Goal: Use online tool/utility: Utilize a website feature to perform a specific function

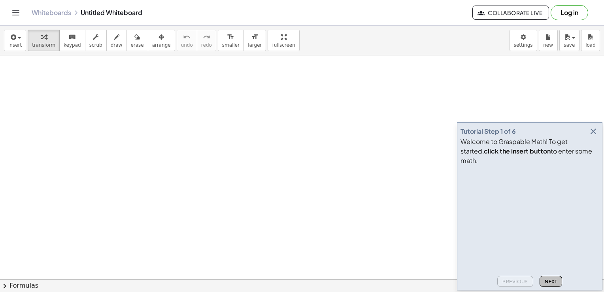
click at [552, 281] on span "Next" at bounding box center [551, 281] width 12 height 6
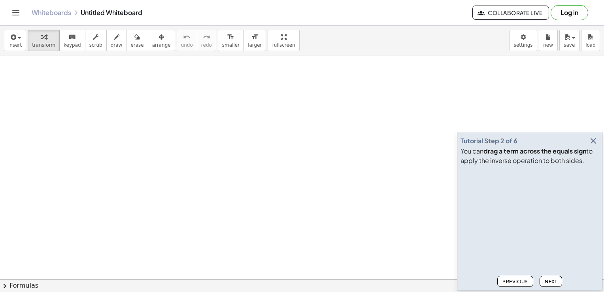
drag, startPoint x: 154, startPoint y: 111, endPoint x: 181, endPoint y: 133, distance: 34.9
click at [555, 281] on span "Next" at bounding box center [551, 281] width 12 height 6
click at [551, 280] on span "Next" at bounding box center [551, 281] width 12 height 6
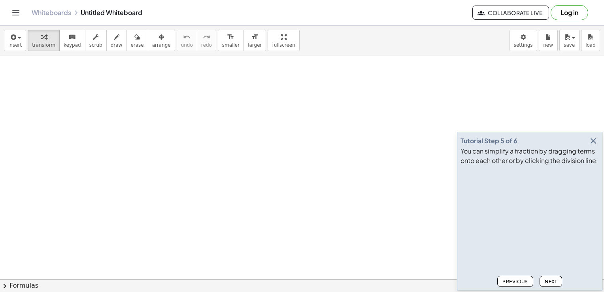
click at [523, 281] on span "Previous" at bounding box center [515, 281] width 26 height 6
click at [550, 282] on span "Next" at bounding box center [551, 281] width 12 height 6
click at [558, 280] on button "Next" at bounding box center [551, 281] width 23 height 11
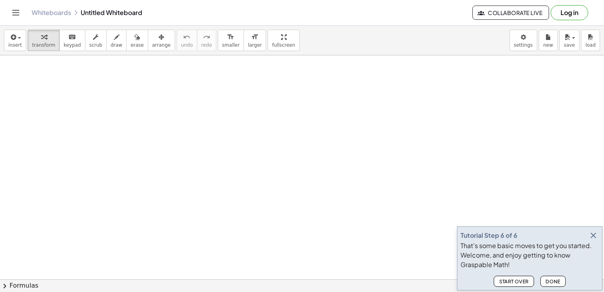
click at [557, 283] on span "Done" at bounding box center [553, 281] width 15 height 6
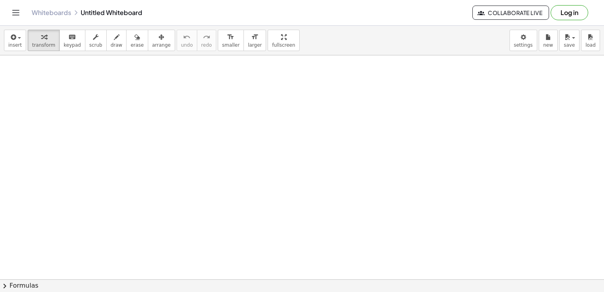
drag, startPoint x: 75, startPoint y: 91, endPoint x: 96, endPoint y: 100, distance: 23.0
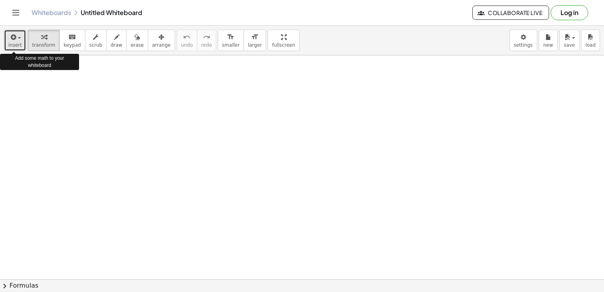
click at [14, 43] on span "insert" at bounding box center [14, 45] width 13 height 6
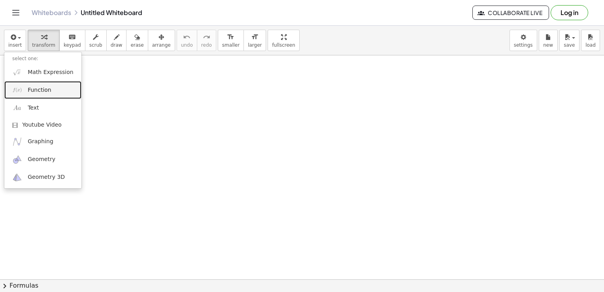
click at [34, 91] on span "Function" at bounding box center [40, 90] width 24 height 8
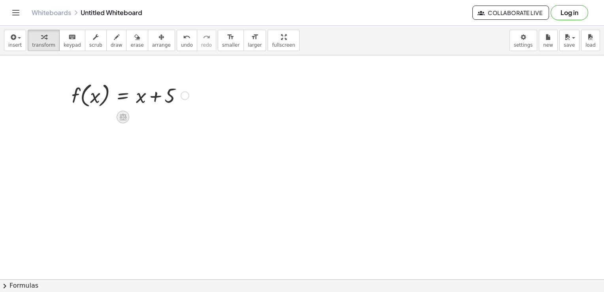
click at [121, 117] on icon at bounding box center [122, 116] width 7 height 7
click at [158, 114] on icon at bounding box center [154, 116] width 7 height 7
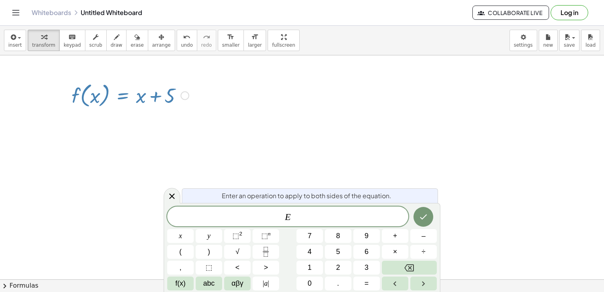
click at [187, 93] on div at bounding box center [185, 95] width 9 height 9
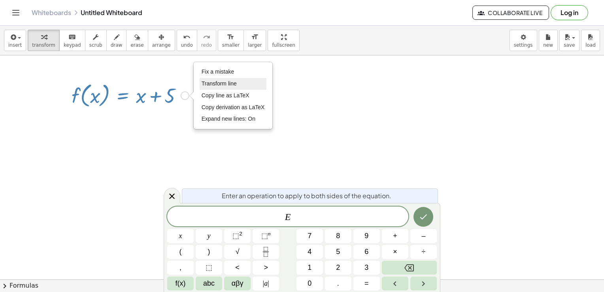
click at [202, 85] on span "Transform line" at bounding box center [219, 83] width 35 height 6
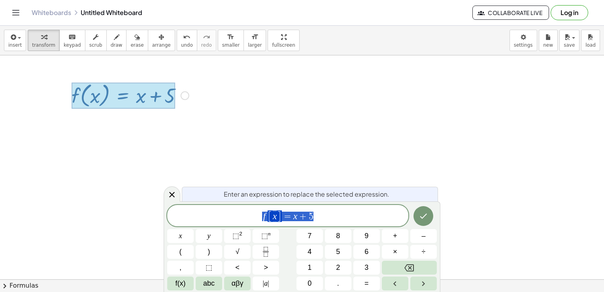
click at [187, 99] on div "Fix a mistake Transform line Copy line as LaTeX Copy derivation as LaTeX Expand…" at bounding box center [185, 95] width 9 height 9
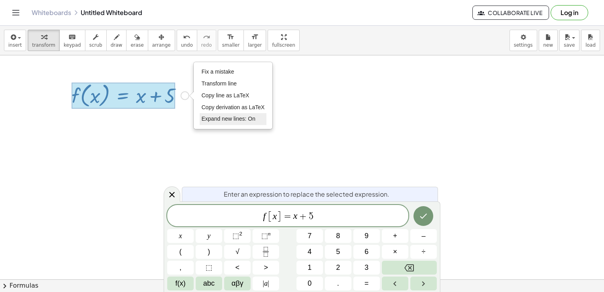
click at [227, 117] on span "Expand new lines: On" at bounding box center [229, 118] width 54 height 6
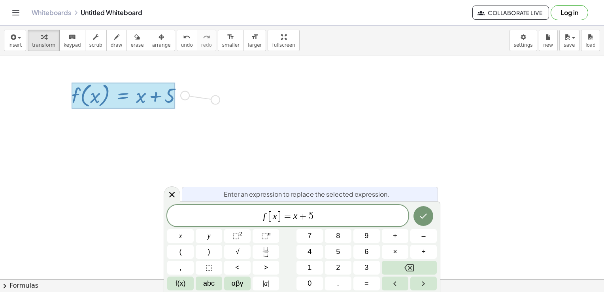
drag, startPoint x: 192, startPoint y: 97, endPoint x: 222, endPoint y: 100, distance: 30.2
drag, startPoint x: 123, startPoint y: 120, endPoint x: 129, endPoint y: 136, distance: 16.8
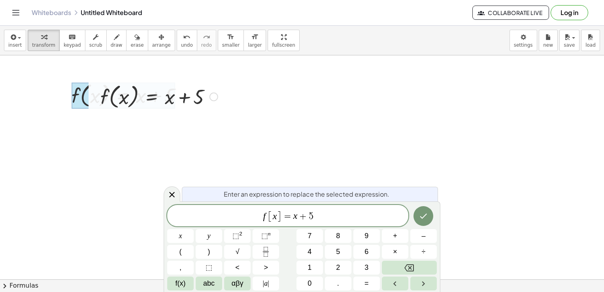
click at [186, 97] on div at bounding box center [158, 96] width 125 height 30
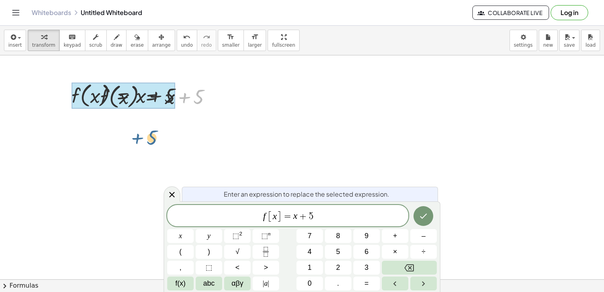
drag, startPoint x: 177, startPoint y: 101, endPoint x: 128, endPoint y: 142, distance: 63.7
drag, startPoint x: 93, startPoint y: 119, endPoint x: 106, endPoint y: 130, distance: 16.3
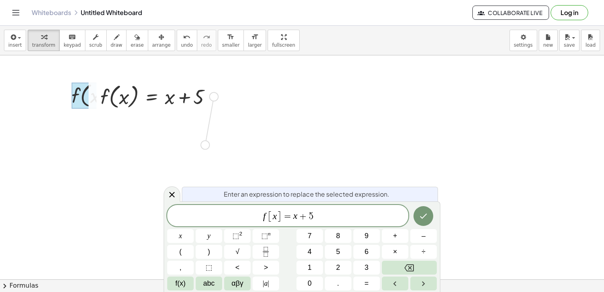
drag, startPoint x: 213, startPoint y: 97, endPoint x: 206, endPoint y: 144, distance: 47.1
click at [165, 94] on div at bounding box center [158, 96] width 125 height 30
click at [210, 96] on div at bounding box center [214, 97] width 9 height 9
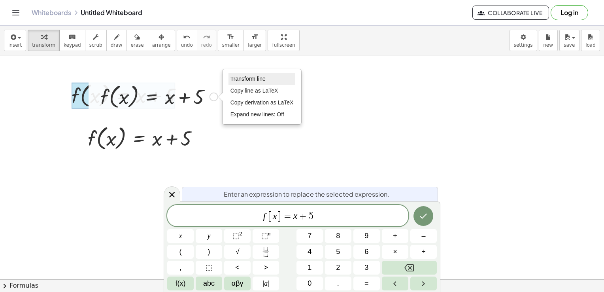
click at [236, 78] on span "Transform line" at bounding box center [247, 79] width 35 height 6
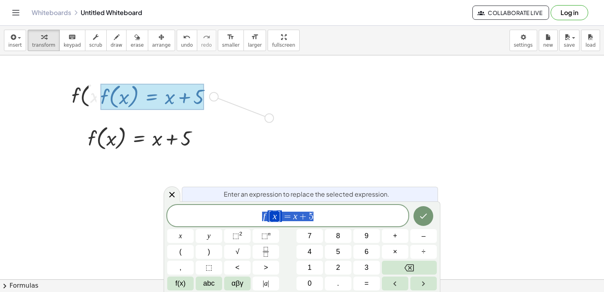
drag, startPoint x: 215, startPoint y: 96, endPoint x: 286, endPoint y: 108, distance: 72.2
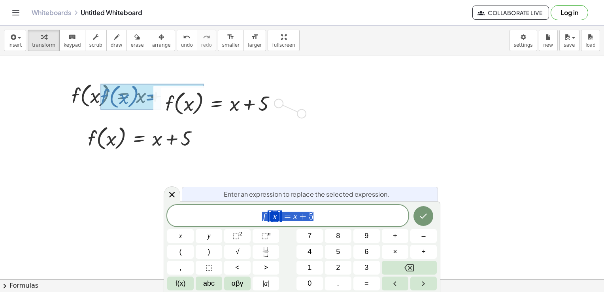
drag, startPoint x: 279, startPoint y: 112, endPoint x: 348, endPoint y: 93, distance: 71.7
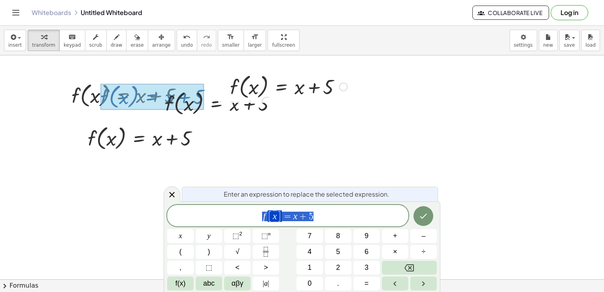
click at [345, 87] on div at bounding box center [343, 87] width 9 height 9
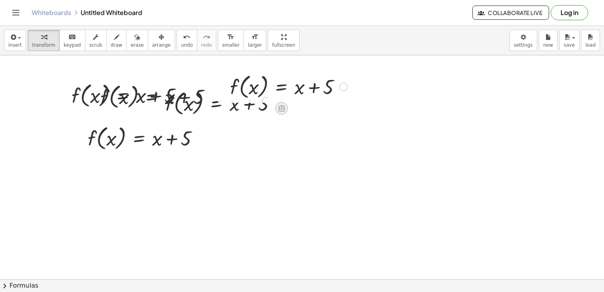
click at [281, 110] on icon at bounding box center [281, 108] width 7 height 7
click at [315, 108] on icon at bounding box center [313, 107] width 7 height 7
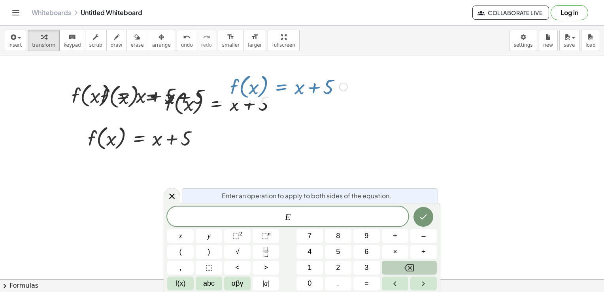
click at [400, 269] on button "Backspace" at bounding box center [409, 268] width 55 height 14
click at [340, 89] on div "Transform line Copy line as LaTeX Copy derivation as LaTeX Expand new lines: Off" at bounding box center [343, 87] width 9 height 9
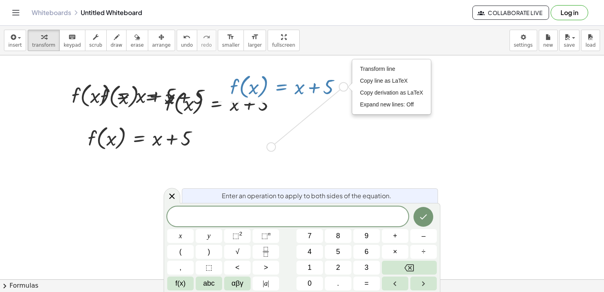
drag, startPoint x: 340, startPoint y: 85, endPoint x: 264, endPoint y: 145, distance: 96.8
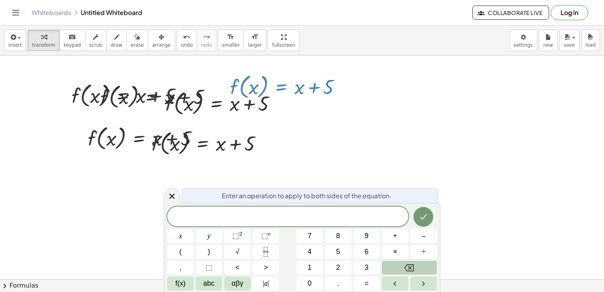
click at [402, 267] on button "Backspace" at bounding box center [409, 268] width 55 height 14
click at [130, 38] on div "button" at bounding box center [136, 36] width 13 height 9
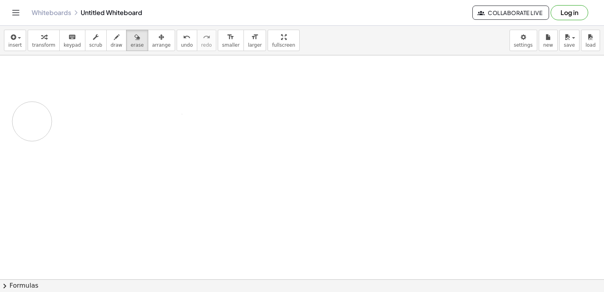
drag, startPoint x: 74, startPoint y: 94, endPoint x: 27, endPoint y: 115, distance: 51.3
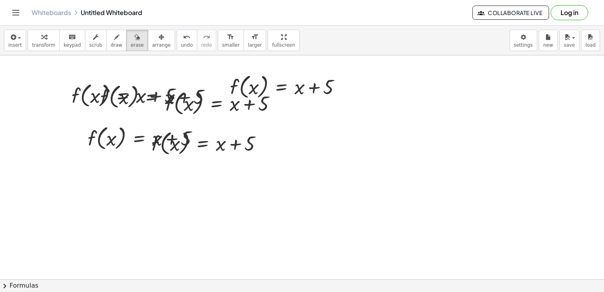
drag, startPoint x: 139, startPoint y: 108, endPoint x: 147, endPoint y: 103, distance: 9.6
click at [183, 38] on icon "undo" at bounding box center [187, 36] width 8 height 9
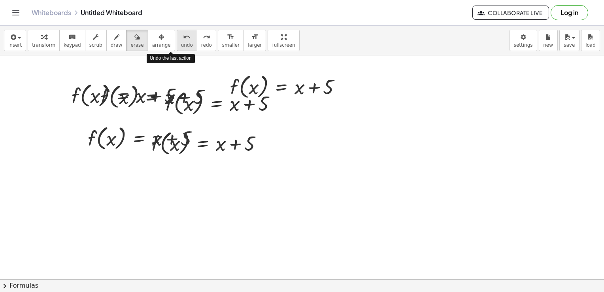
click at [183, 38] on icon "undo" at bounding box center [187, 36] width 8 height 9
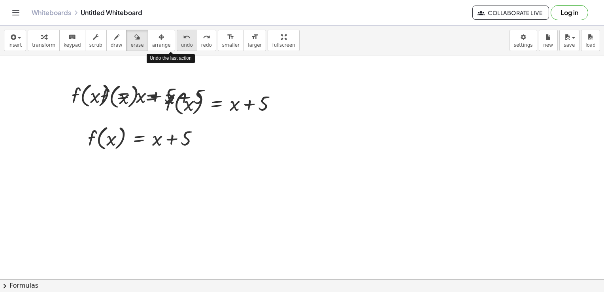
click at [183, 38] on icon "undo" at bounding box center [187, 36] width 8 height 9
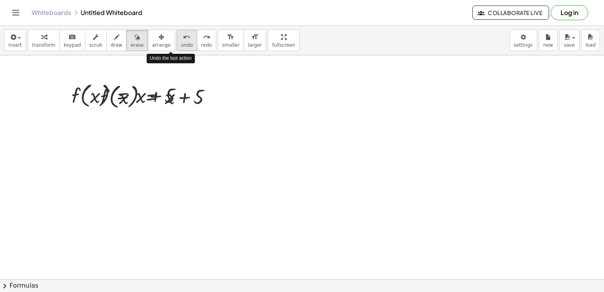
click at [183, 38] on icon "undo" at bounding box center [187, 36] width 8 height 9
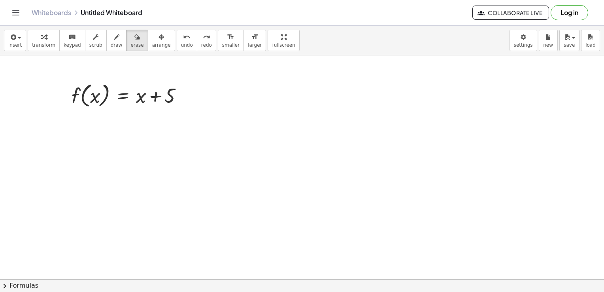
click at [114, 40] on icon "button" at bounding box center [117, 36] width 6 height 9
drag, startPoint x: 85, startPoint y: 119, endPoint x: 94, endPoint y: 129, distance: 13.4
drag, startPoint x: 94, startPoint y: 122, endPoint x: 123, endPoint y: 133, distance: 31.3
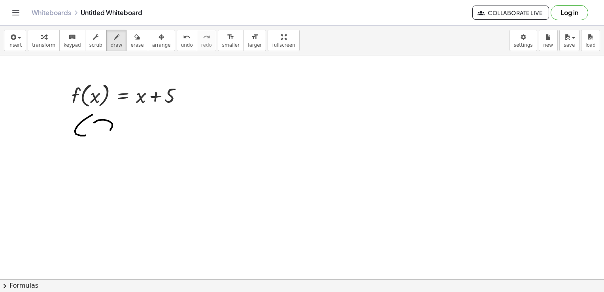
drag, startPoint x: 128, startPoint y: 132, endPoint x: 180, endPoint y: 129, distance: 52.3
drag, startPoint x: 132, startPoint y: 85, endPoint x: 143, endPoint y: 91, distance: 12.2
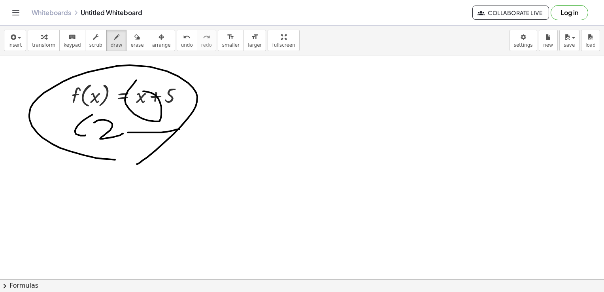
drag, startPoint x: 137, startPoint y: 164, endPoint x: 172, endPoint y: 139, distance: 42.5
drag, startPoint x: 120, startPoint y: 166, endPoint x: 156, endPoint y: 89, distance: 85.1
drag, startPoint x: 161, startPoint y: 158, endPoint x: 186, endPoint y: 103, distance: 59.8
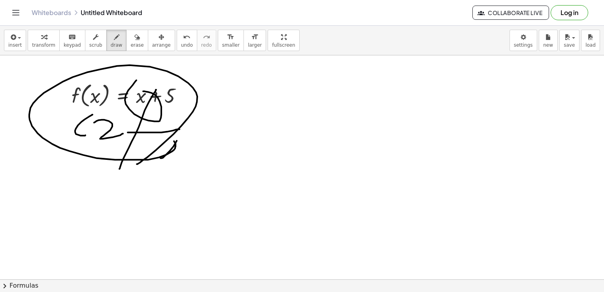
click at [21, 38] on button "insert" at bounding box center [15, 40] width 22 height 21
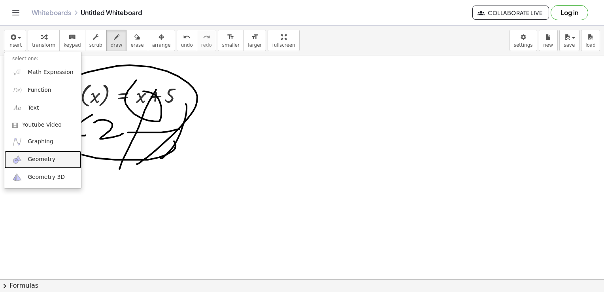
click at [35, 153] on link "Geometry" at bounding box center [42, 160] width 77 height 18
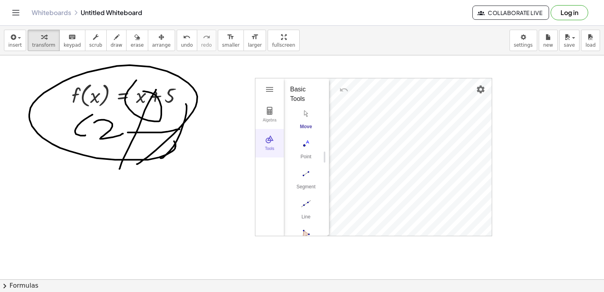
click at [268, 141] on img "Geometry" at bounding box center [269, 138] width 9 height 9
click at [268, 145] on button "Tools" at bounding box center [269, 143] width 28 height 28
click at [384, 150] on div "Algebra Tools GeoGebra Geometry Basic Tools Move Point Segment Line Polygon Cir…" at bounding box center [373, 156] width 236 height 157
click at [304, 151] on img "Polygon. Select all vertices, then first vertex again" at bounding box center [306, 156] width 32 height 13
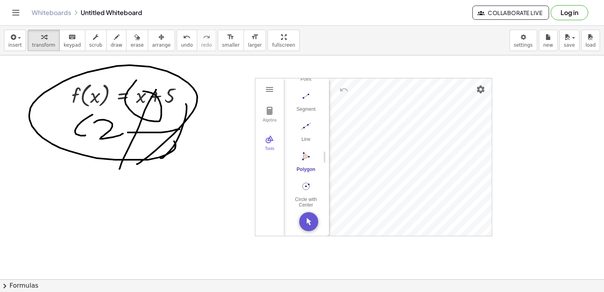
drag, startPoint x: 307, startPoint y: 213, endPoint x: 280, endPoint y: 208, distance: 27.8
click at [305, 219] on img "Move. Drag or select object" at bounding box center [308, 221] width 19 height 19
click at [304, 155] on img "Polygon. Select all vertices, then first vertex again" at bounding box center [306, 156] width 32 height 13
drag, startPoint x: 304, startPoint y: 153, endPoint x: 324, endPoint y: 153, distance: 19.4
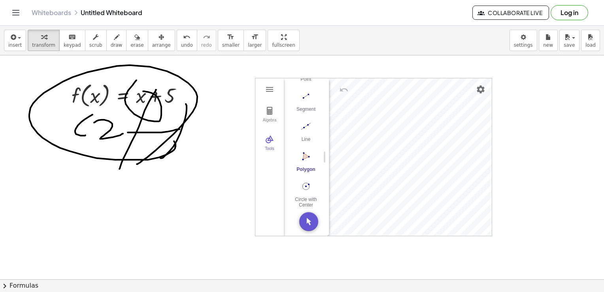
click at [324, 153] on div "Algebra Tools GeoGebra Geometry Basic Tools Move Point Segment Line Polygon Cir…" at bounding box center [373, 156] width 236 height 157
click at [302, 150] on img "Polygon. Select all vertices, then first vertex again" at bounding box center [306, 156] width 32 height 13
click at [305, 186] on img "Circle with Center through Point. Select center point, then point on circle" at bounding box center [306, 186] width 32 height 13
click at [418, 190] on div "Algebra Tools GeoGebra Geometry Basic Tools Move Point Segment Line Polygon Cir…" at bounding box center [373, 156] width 236 height 157
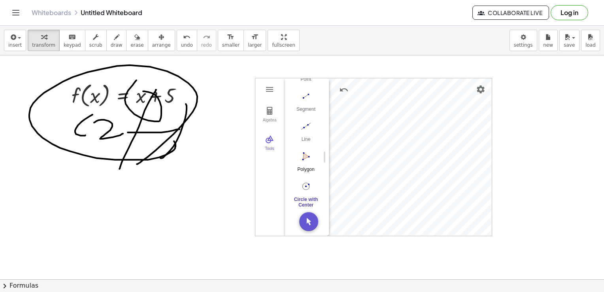
click at [306, 153] on img "Polygon. Select all vertices, then first vertex again" at bounding box center [306, 156] width 32 height 13
click at [308, 151] on img "Polygon. Select all vertices, then first vertex again" at bounding box center [306, 156] width 32 height 13
click at [368, 158] on div "Algebra [GEOGRAPHIC_DATA] A Point B c = Circle through B with center A GeoGebra…" at bounding box center [373, 156] width 236 height 157
click at [307, 151] on img "Polygon. Select all vertices, then first vertex again" at bounding box center [306, 156] width 32 height 13
click at [303, 196] on div "Circle with Center through Point" at bounding box center [306, 201] width 32 height 11
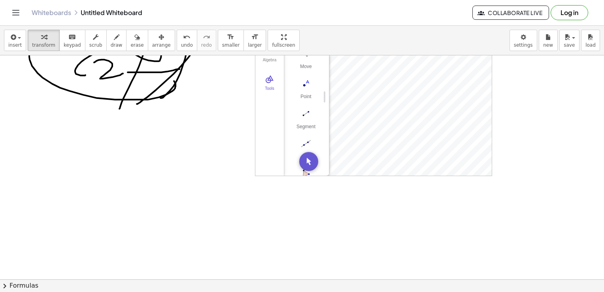
scroll to position [0, 0]
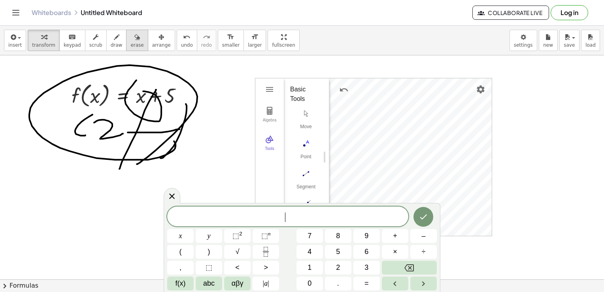
click at [130, 45] on span "erase" at bounding box center [136, 45] width 13 height 6
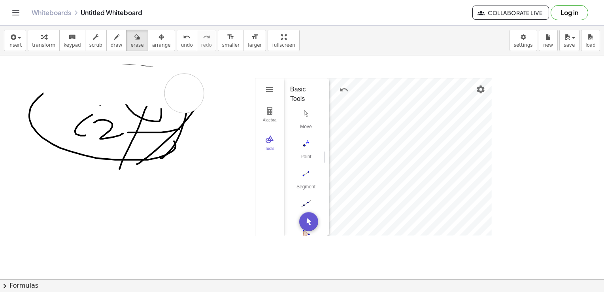
drag, startPoint x: 63, startPoint y: 89, endPoint x: 177, endPoint y: 134, distance: 122.8
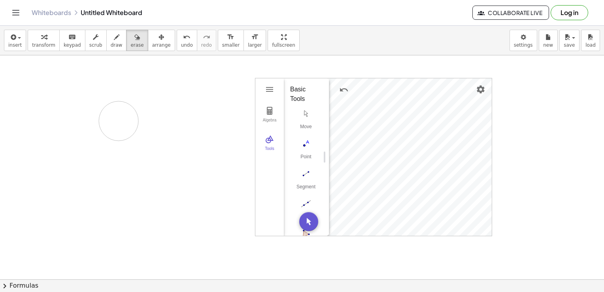
drag, startPoint x: 202, startPoint y: 88, endPoint x: 127, endPoint y: 122, distance: 82.3
